Goal: Use online tool/utility: Utilize a website feature to perform a specific function

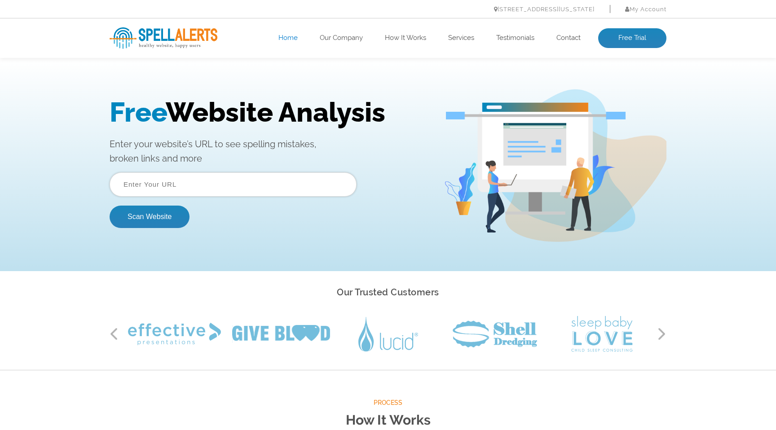
click at [139, 186] on input "text" at bounding box center [233, 185] width 247 height 24
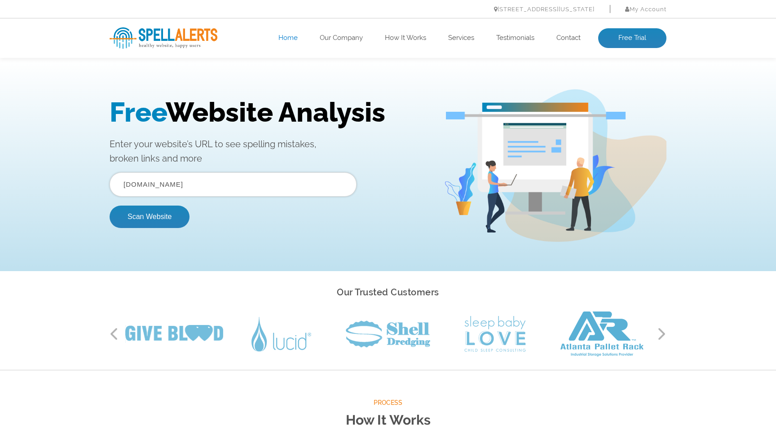
type input "[DOMAIN_NAME]"
click at [110, 206] on button "Scan Website" at bounding box center [150, 217] width 80 height 22
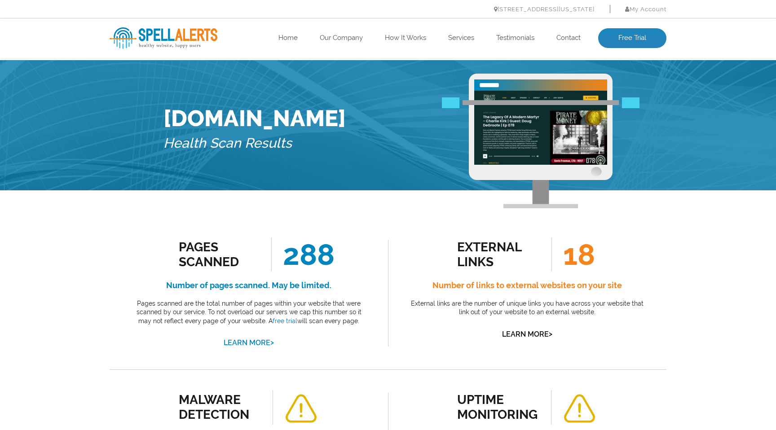
click at [252, 345] on link "Learn More >" at bounding box center [249, 343] width 50 height 9
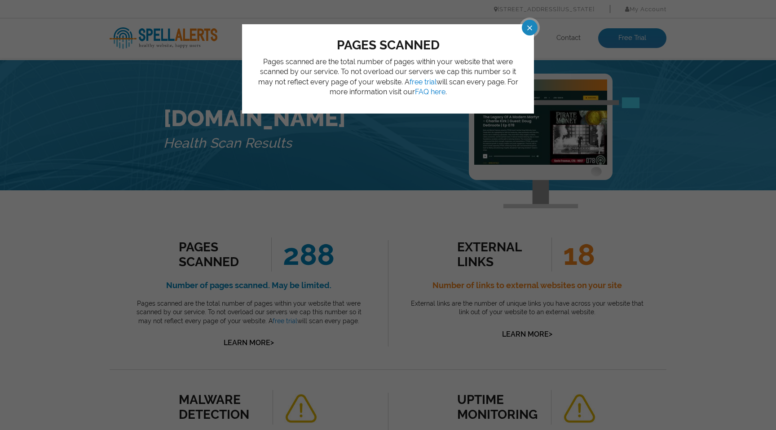
click at [530, 29] on span at bounding box center [522, 28] width 16 height 16
